Goal: Navigation & Orientation: Find specific page/section

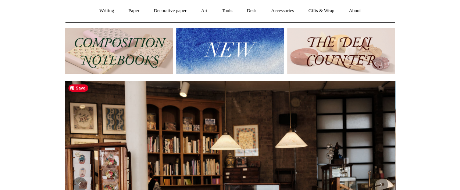
scroll to position [36, 0]
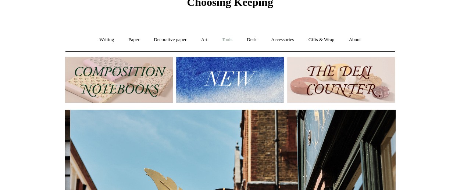
click at [224, 42] on link "Tools +" at bounding box center [227, 39] width 24 height 19
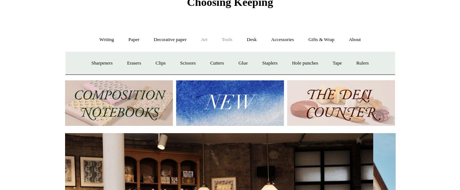
scroll to position [0, 0]
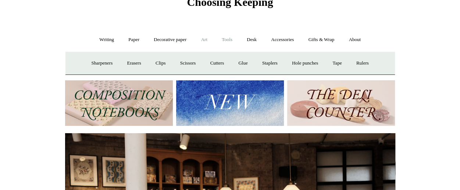
click at [203, 39] on link "Art +" at bounding box center [203, 39] width 19 height 19
click at [156, 64] on link "Brushes & palettes" at bounding box center [147, 63] width 49 height 19
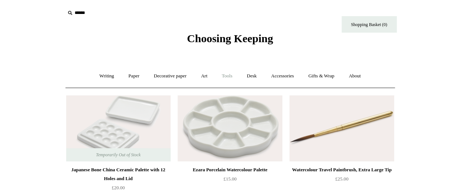
click at [225, 75] on link "Tools +" at bounding box center [227, 75] width 24 height 19
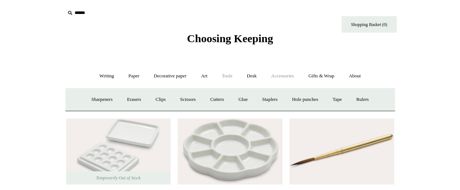
click at [286, 78] on link "Accessories +" at bounding box center [282, 75] width 36 height 19
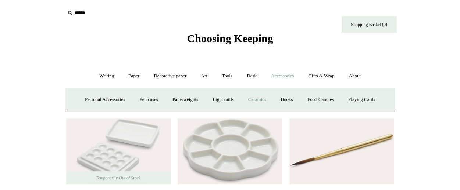
click at [258, 98] on link "Ceramics +" at bounding box center [256, 99] width 31 height 19
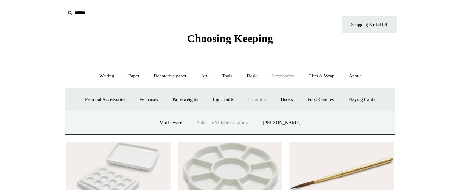
click at [232, 124] on link "Astier de Villatte Ceramics" at bounding box center [222, 122] width 65 height 19
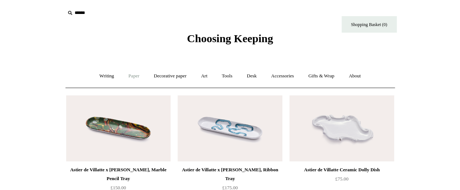
click at [126, 78] on link "Paper +" at bounding box center [134, 75] width 24 height 19
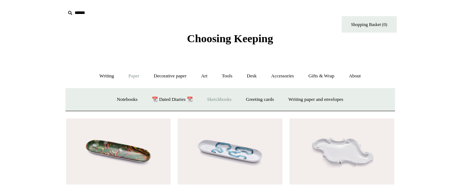
click at [224, 100] on link "Sketchbooks +" at bounding box center [218, 99] width 37 height 19
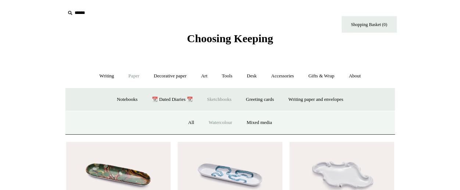
click at [221, 124] on link "Watercolour" at bounding box center [220, 122] width 37 height 19
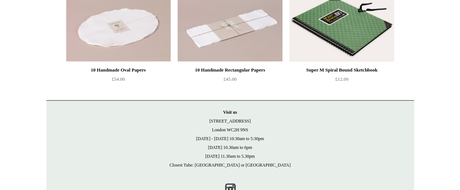
scroll to position [326, 0]
